Goal: Information Seeking & Learning: Learn about a topic

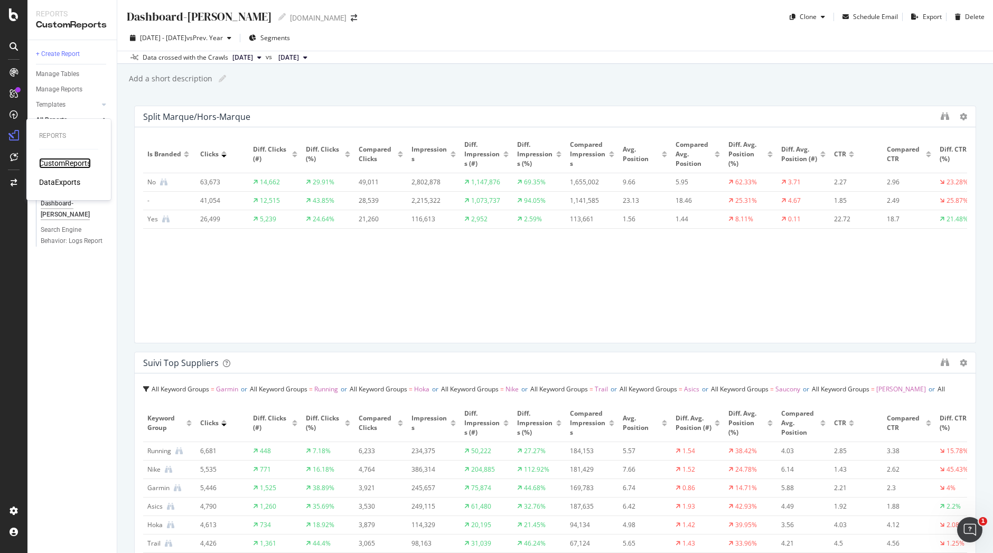
click at [59, 164] on div "CustomReports" at bounding box center [65, 163] width 52 height 11
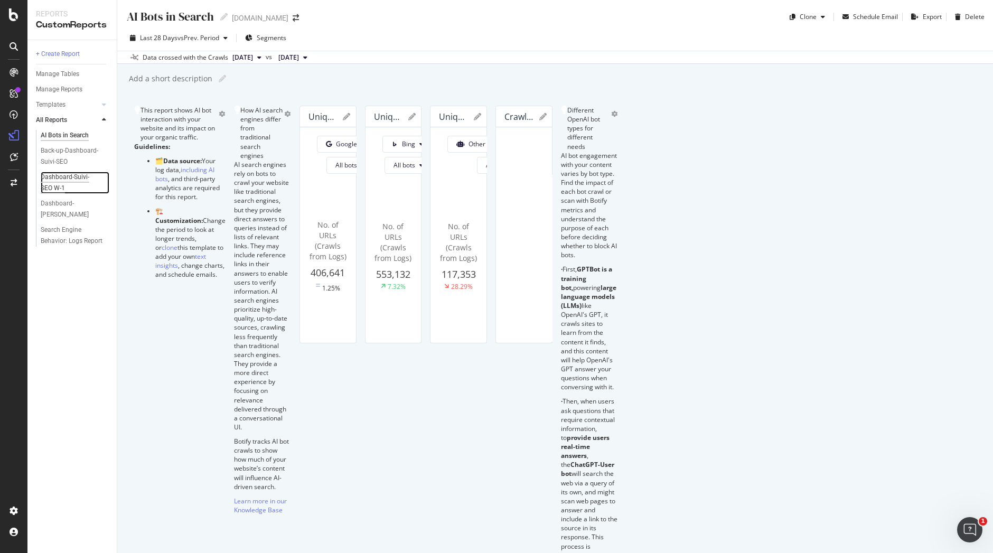
click at [67, 177] on div "Dashboard-Suivi-SEO W-1" at bounding box center [71, 183] width 60 height 22
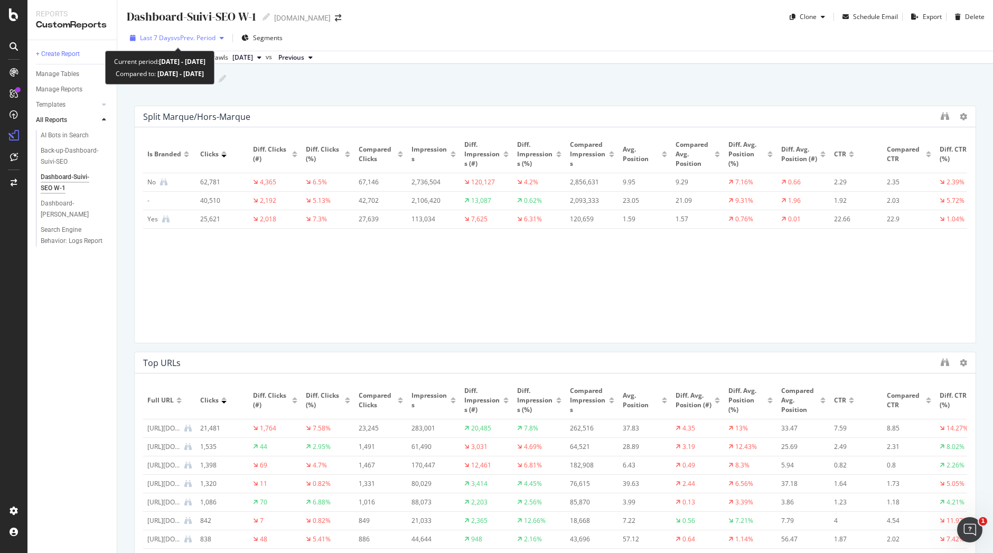
click at [222, 38] on div "button" at bounding box center [222, 38] width 13 height 6
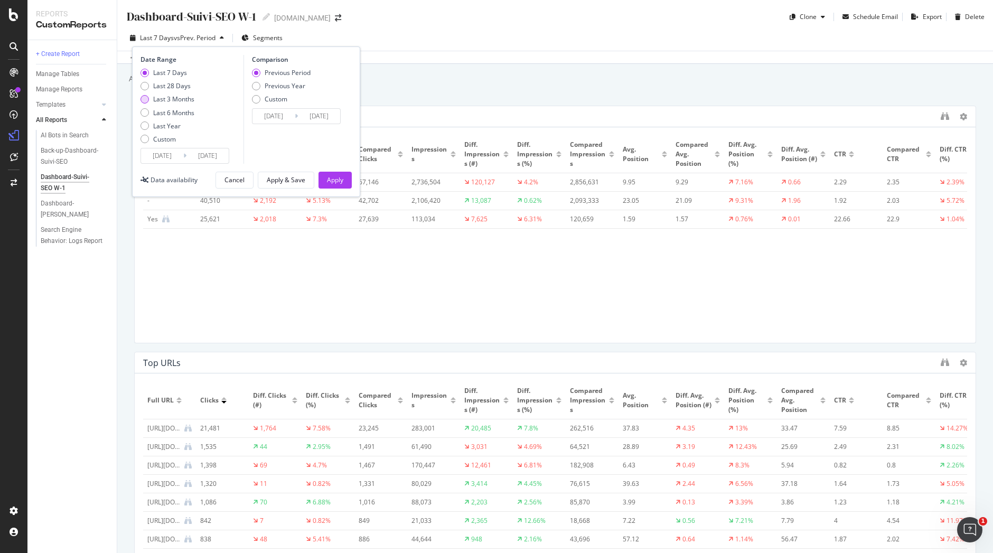
click at [179, 103] on div "Last 3 Months" at bounding box center [173, 99] width 41 height 9
type input "[DATE]"
click at [179, 111] on div "Last 6 Months" at bounding box center [173, 112] width 41 height 9
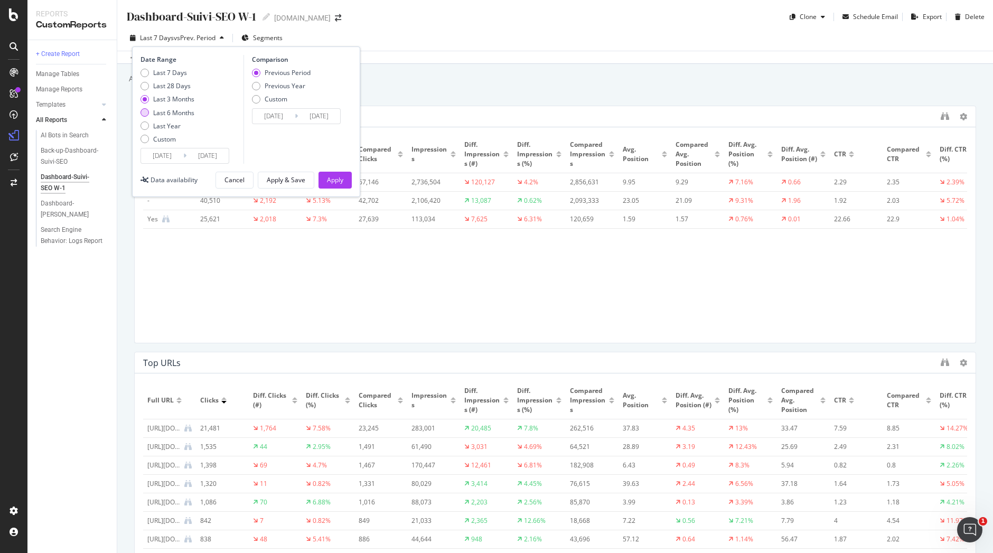
type input "[DATE]"
click at [343, 181] on button "Apply" at bounding box center [335, 180] width 33 height 17
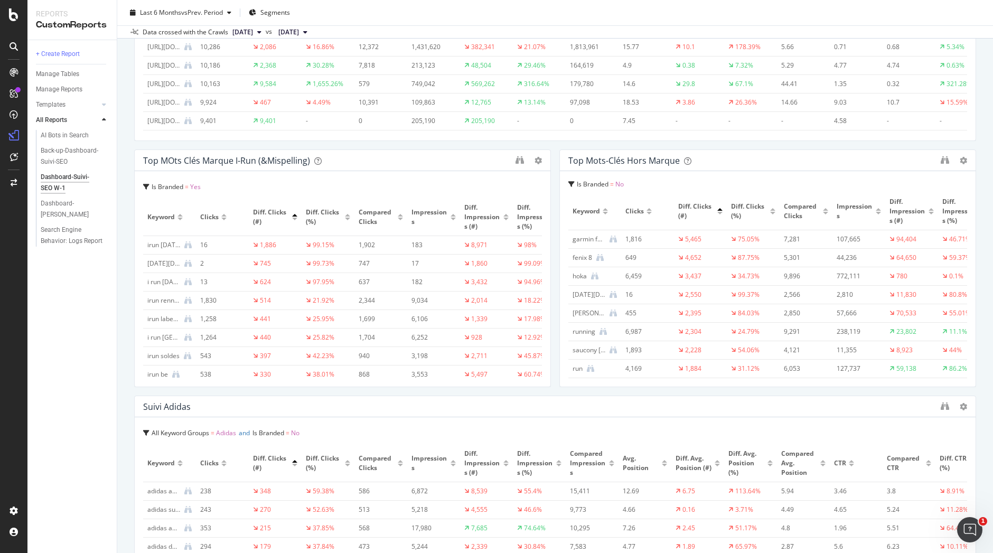
scroll to position [229, 0]
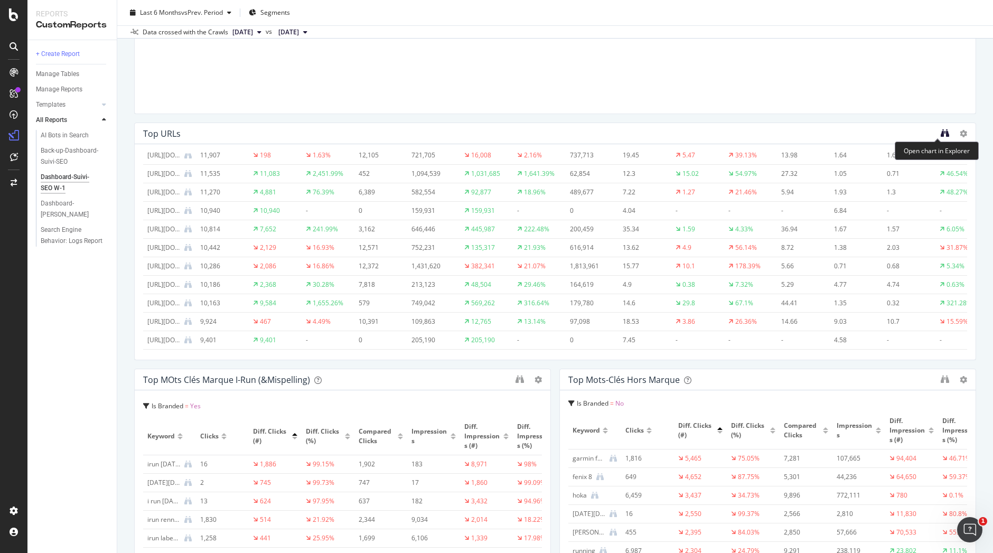
click at [941, 134] on icon "binoculars" at bounding box center [945, 133] width 8 height 8
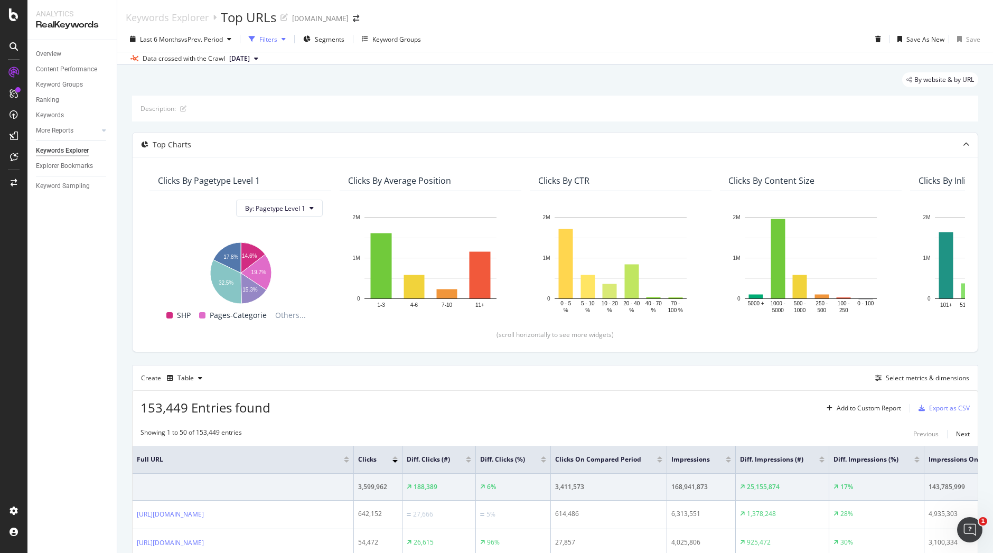
click at [276, 38] on div "Filters" at bounding box center [268, 39] width 18 height 9
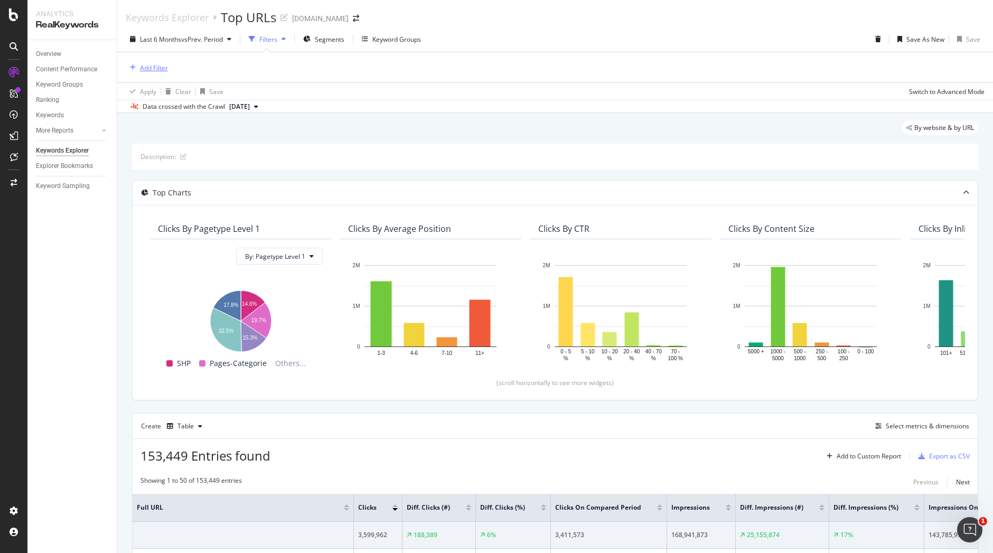
click at [160, 68] on div "Add Filter" at bounding box center [154, 67] width 28 height 9
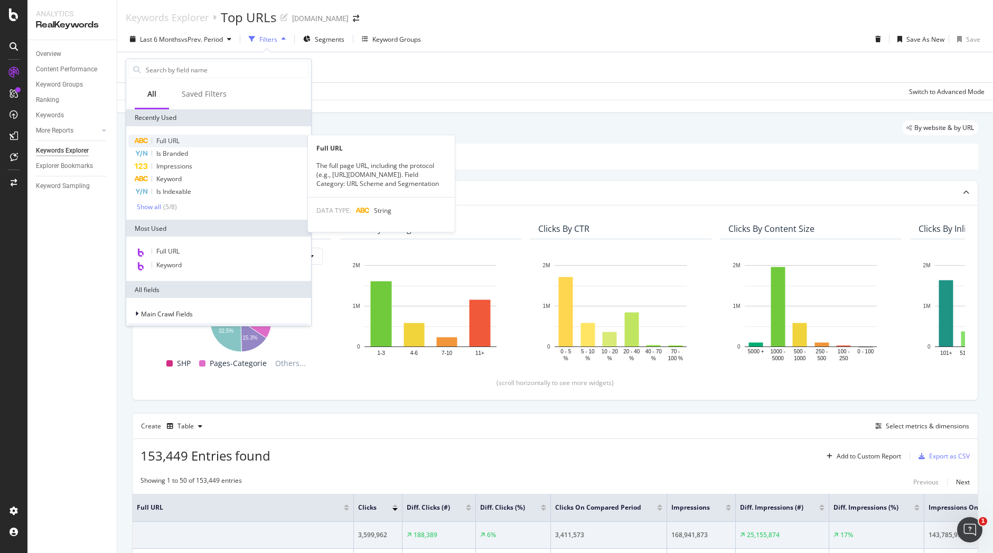
click at [190, 135] on div "Full URL" at bounding box center [218, 141] width 181 height 13
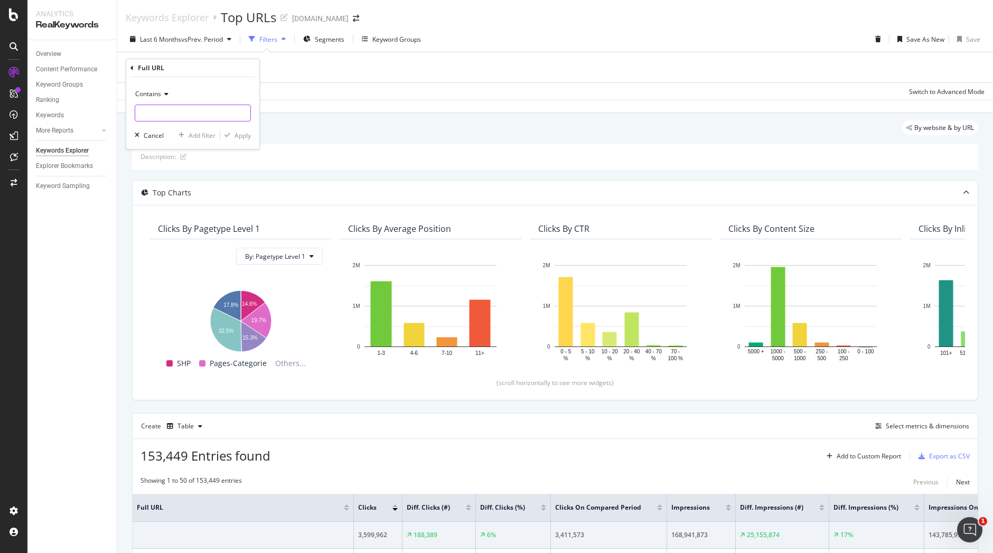
click at [199, 113] on input "text" at bounding box center [192, 113] width 115 height 17
type input "garmin"
drag, startPoint x: 254, startPoint y: 138, endPoint x: 240, endPoint y: 135, distance: 14.2
click at [240, 135] on div "Contains garmin Cancel Add filter Apply" at bounding box center [192, 113] width 133 height 72
click at [240, 135] on div "Apply" at bounding box center [243, 135] width 16 height 9
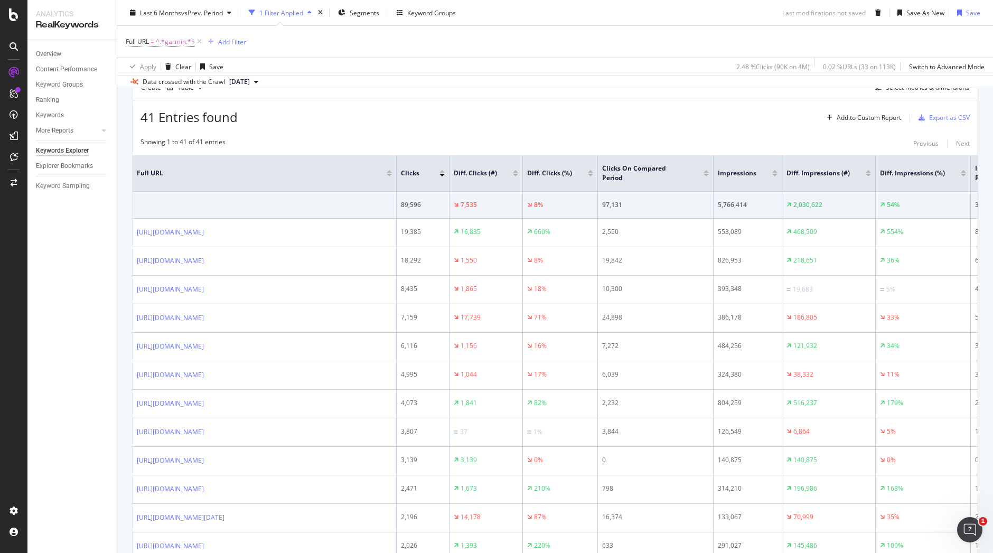
scroll to position [344, 0]
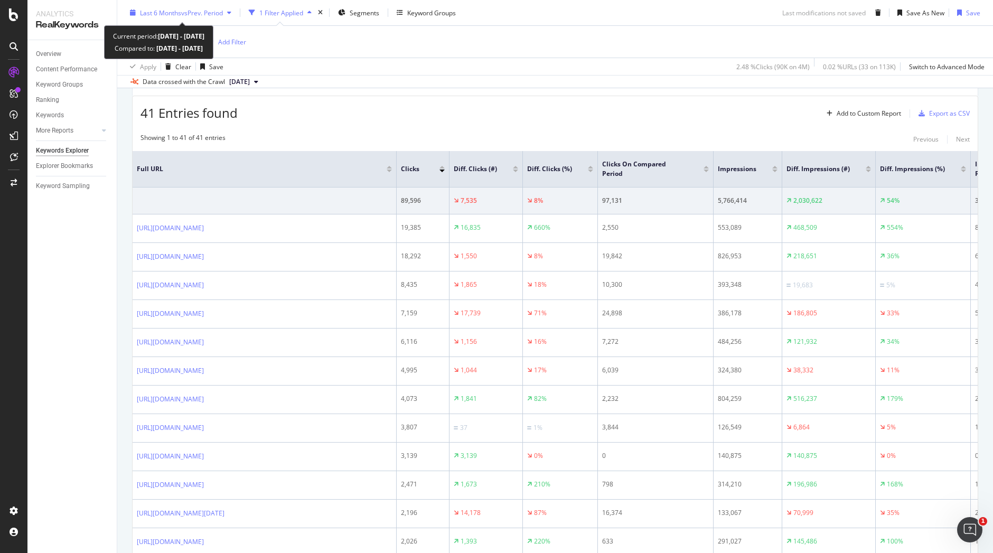
click at [230, 16] on div "Last 6 Months vs Prev. Period" at bounding box center [181, 13] width 110 height 16
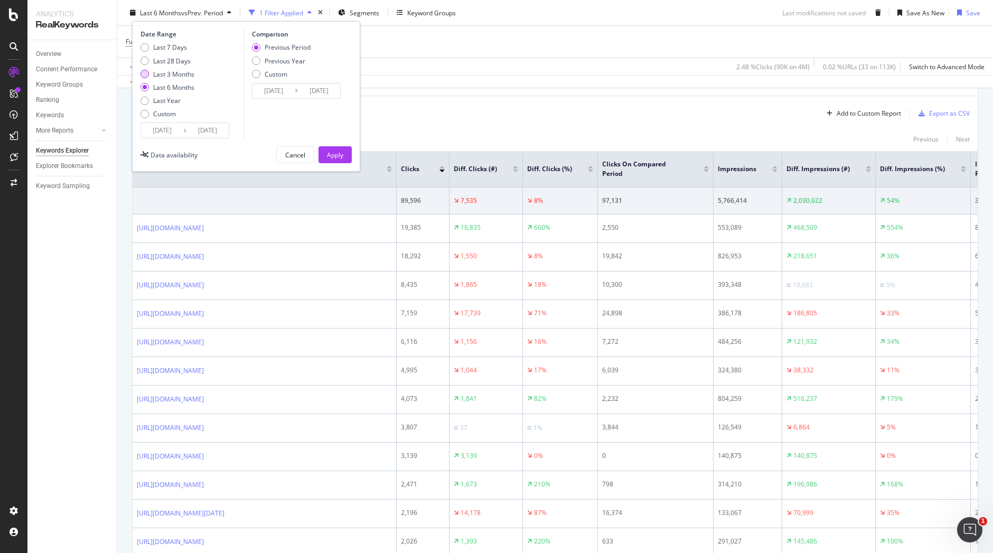
click at [181, 72] on div "Last 3 Months" at bounding box center [173, 73] width 41 height 9
type input "[DATE]"
click at [180, 90] on div "Last 6 Months" at bounding box center [173, 87] width 41 height 9
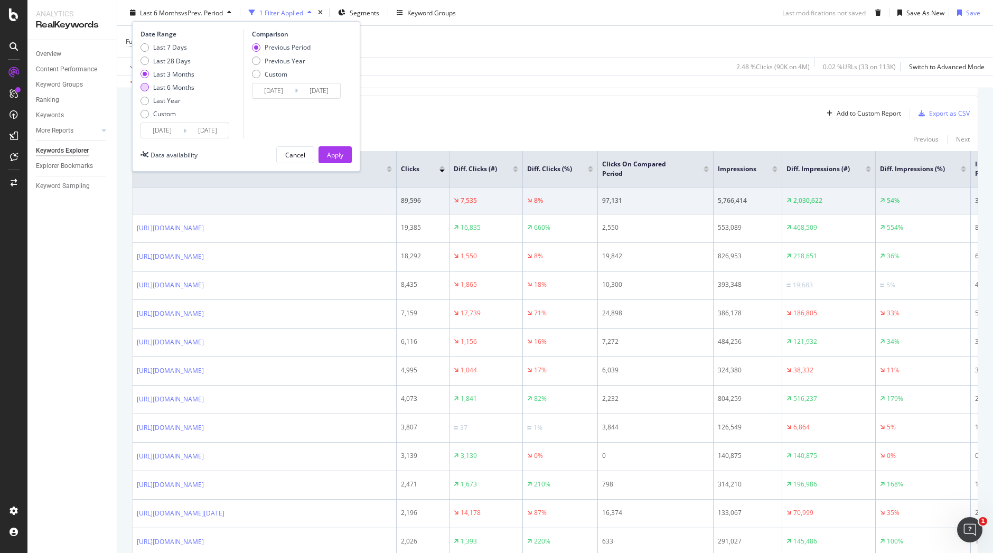
type input "[DATE]"
click at [287, 60] on div "Previous Year" at bounding box center [285, 60] width 41 height 9
type input "2024/02/19"
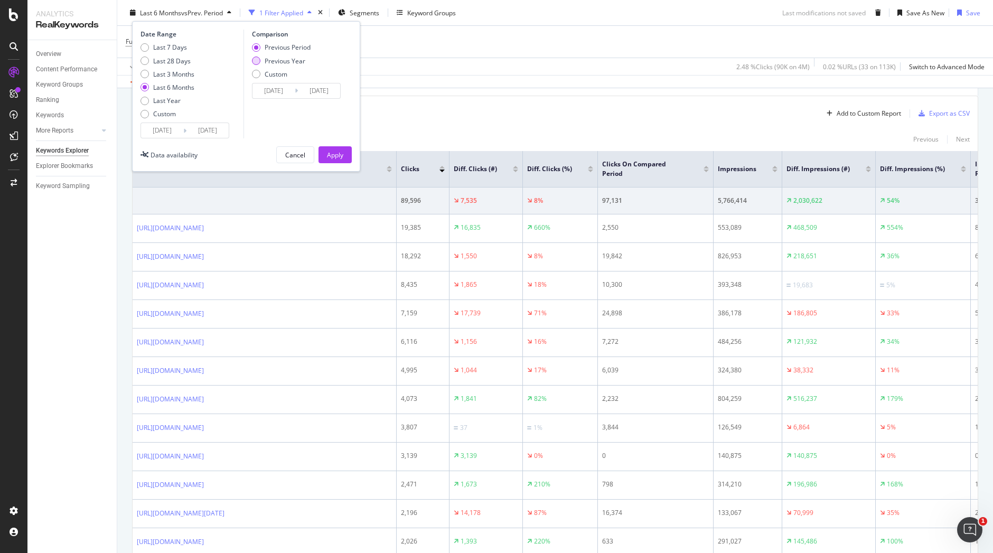
type input "2024/08/17"
click at [330, 153] on div "Apply" at bounding box center [335, 154] width 16 height 9
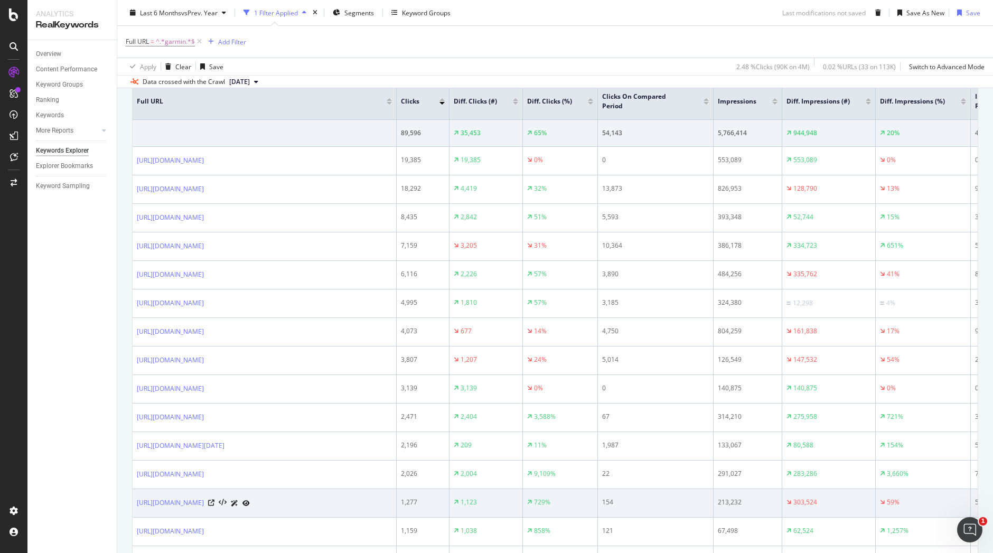
scroll to position [423, 0]
